Goal: Transaction & Acquisition: Subscribe to service/newsletter

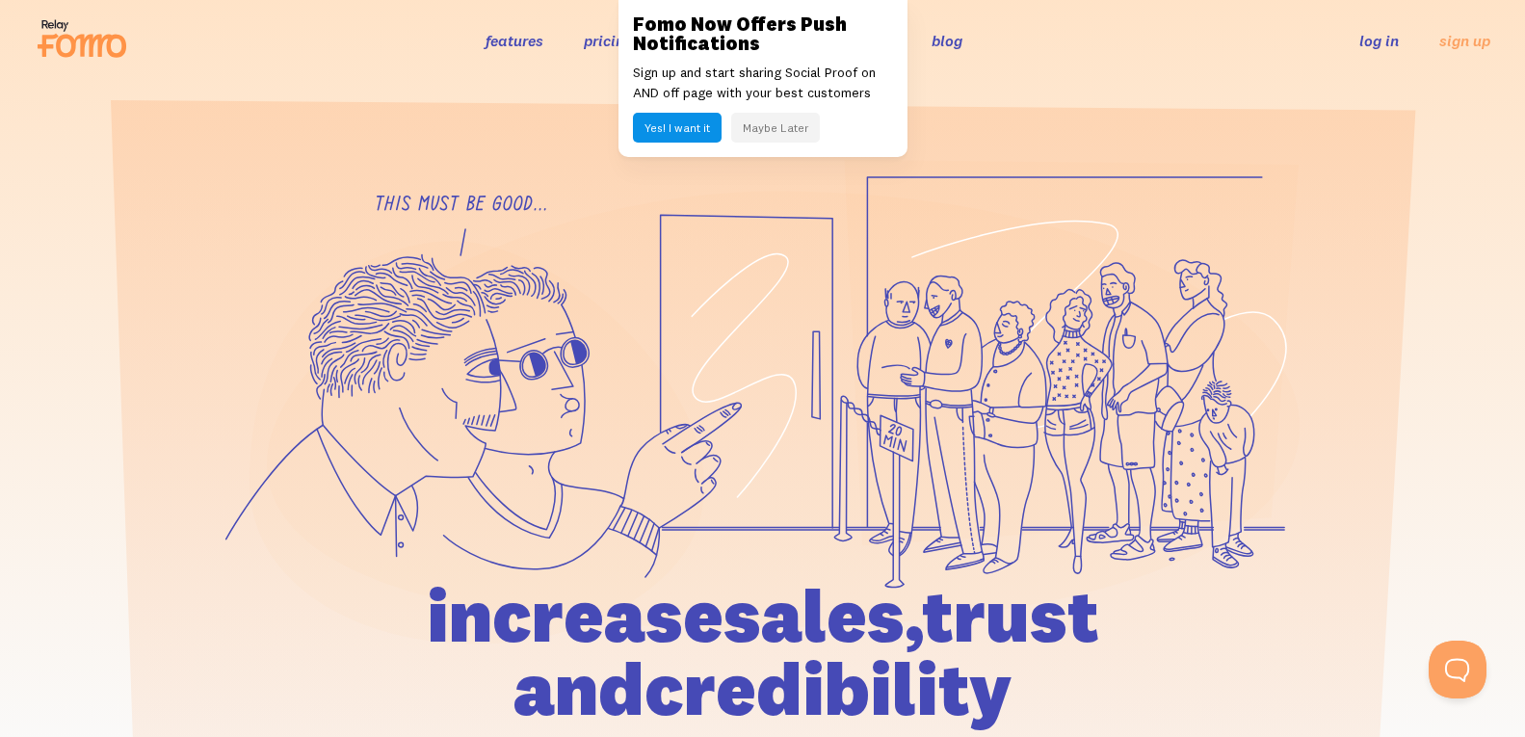
scroll to position [40, 0]
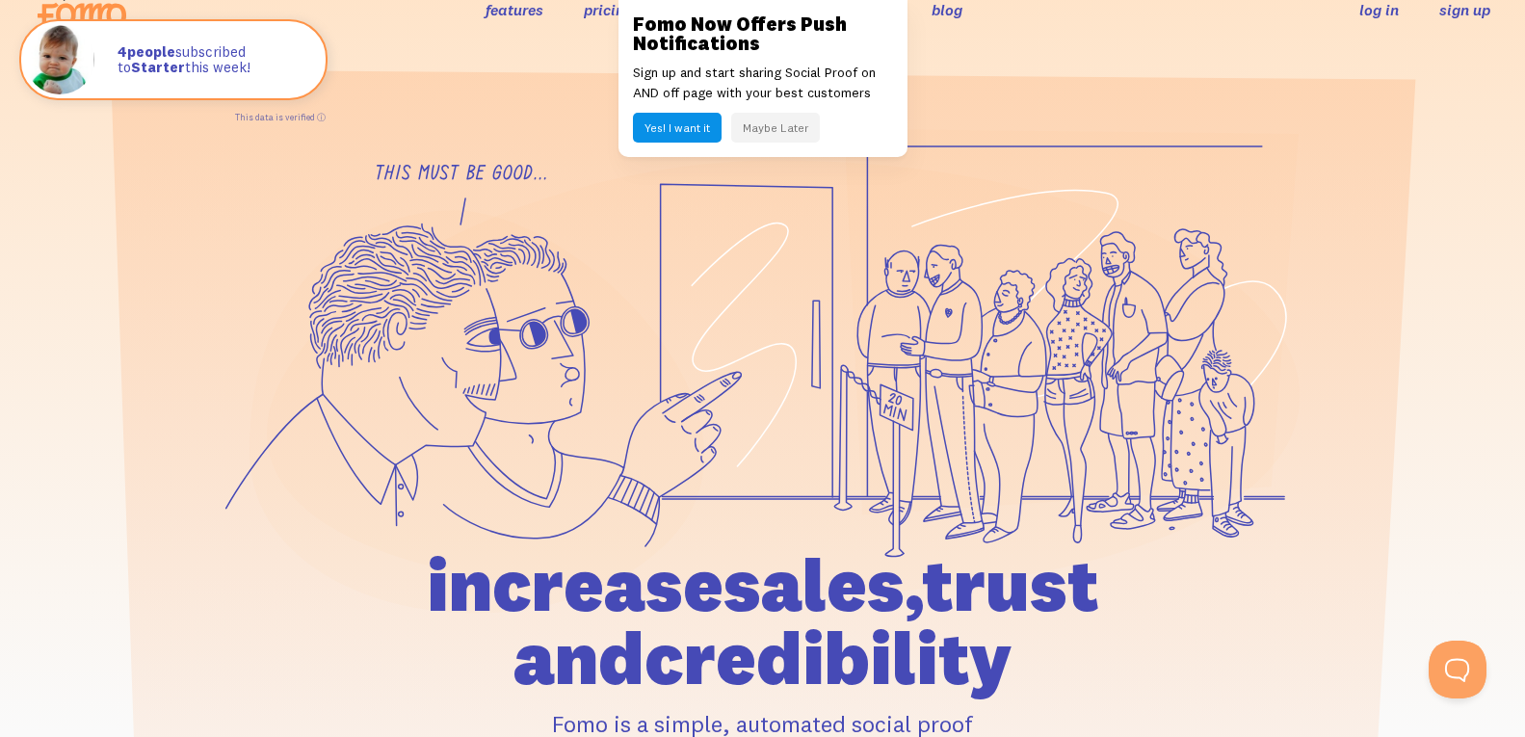
click at [1451, 4] on link "sign up" at bounding box center [1464, 10] width 51 height 20
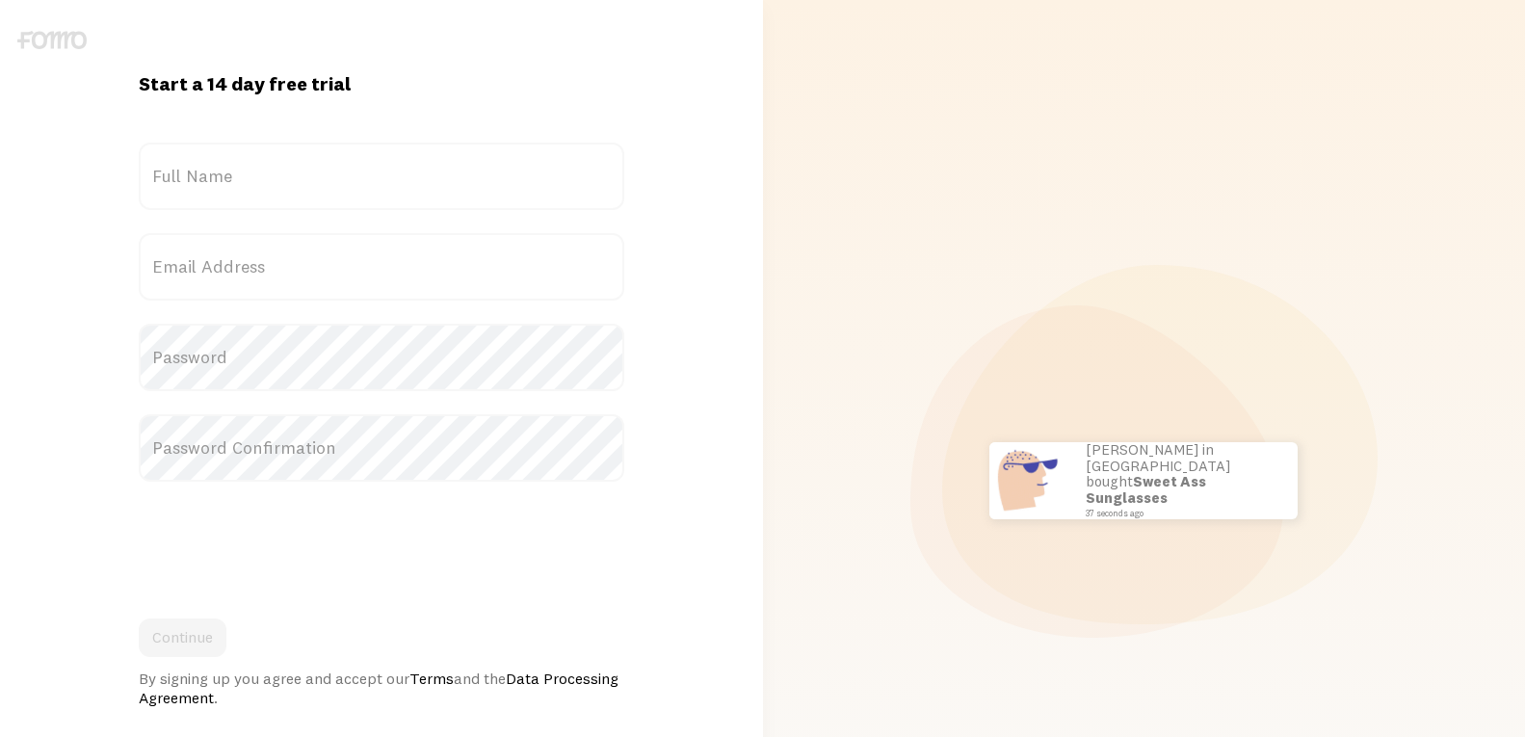
click at [428, 388] on link at bounding box center [762, 368] width 1525 height 737
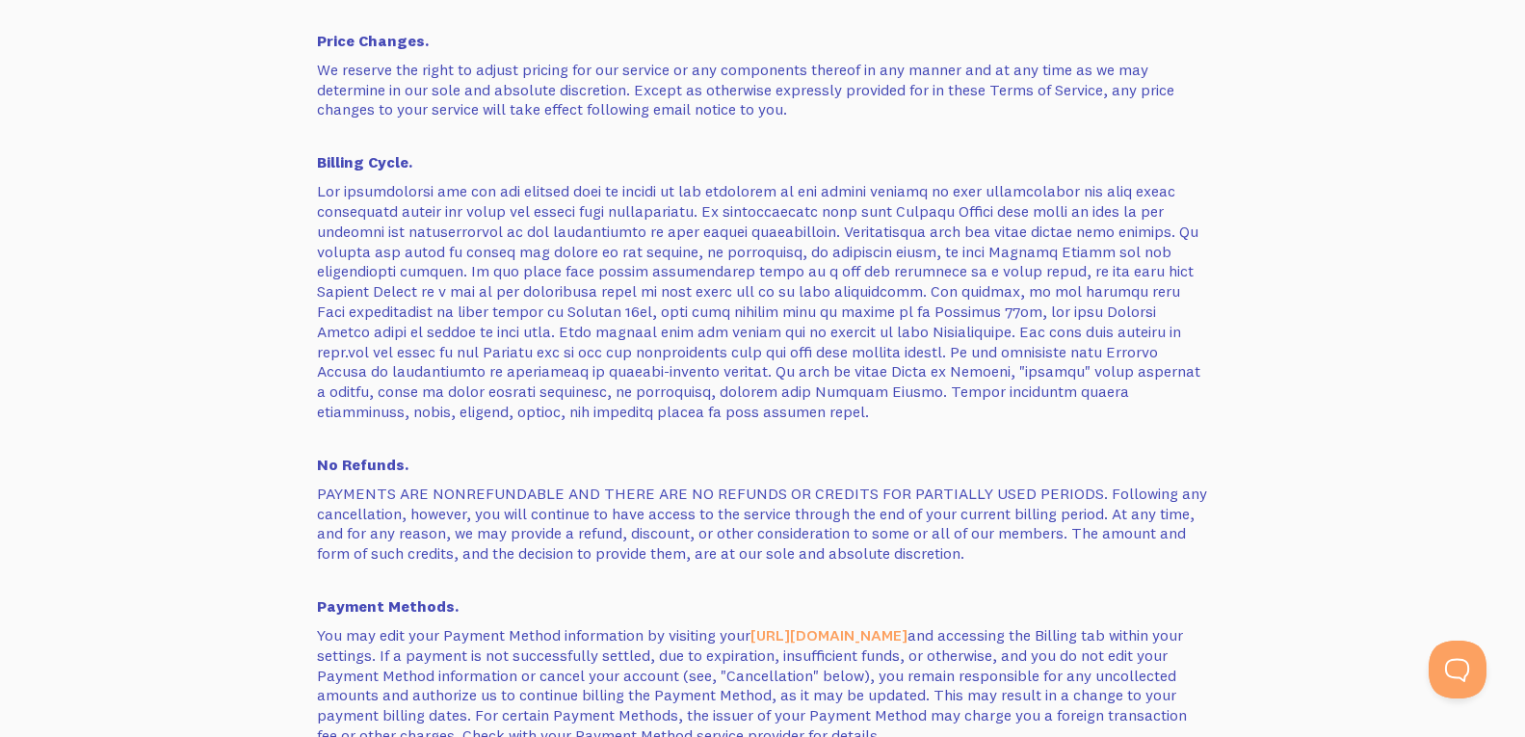
scroll to position [2417, 0]
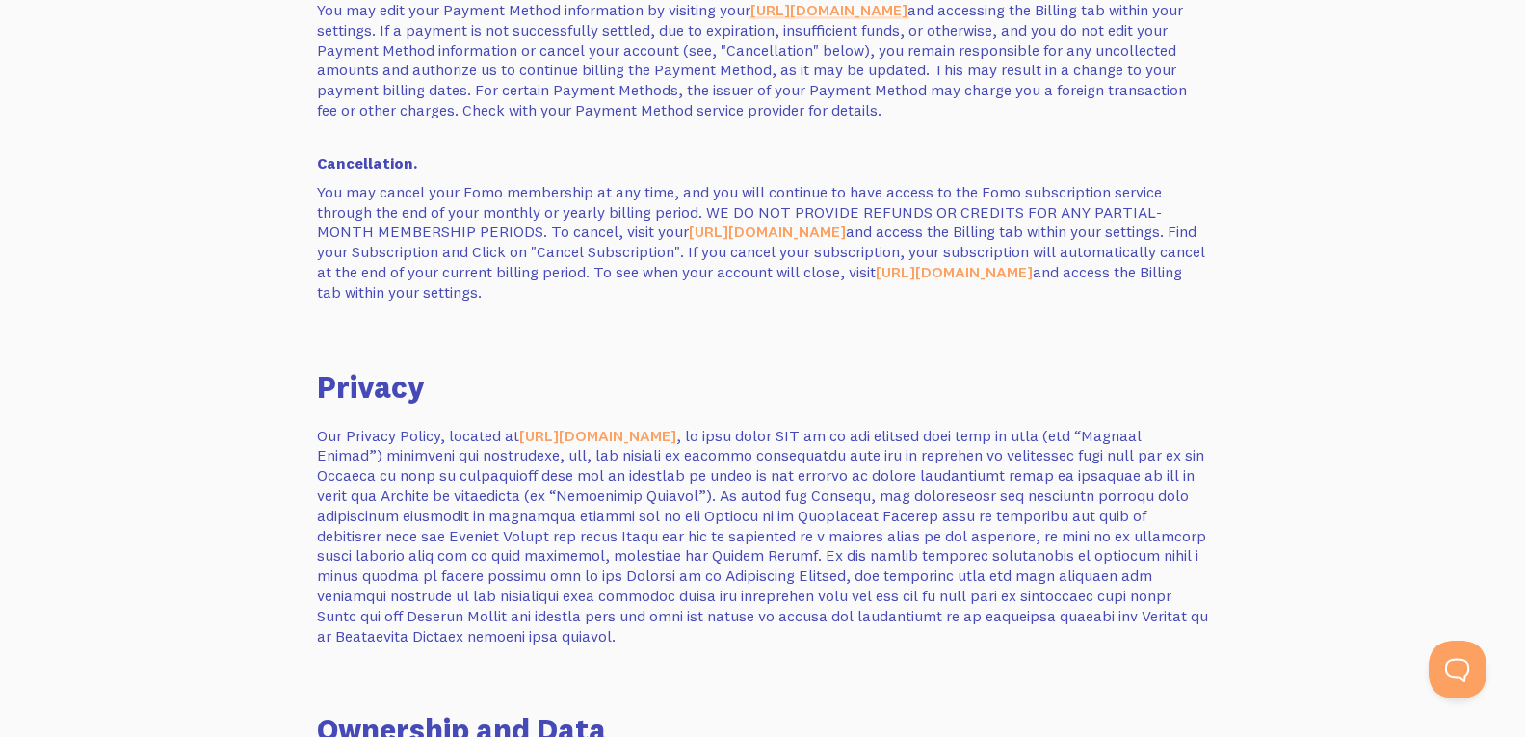
click at [786, 4] on link "https://fomo.com" at bounding box center [829, 9] width 157 height 19
